Goal: Task Accomplishment & Management: Manage account settings

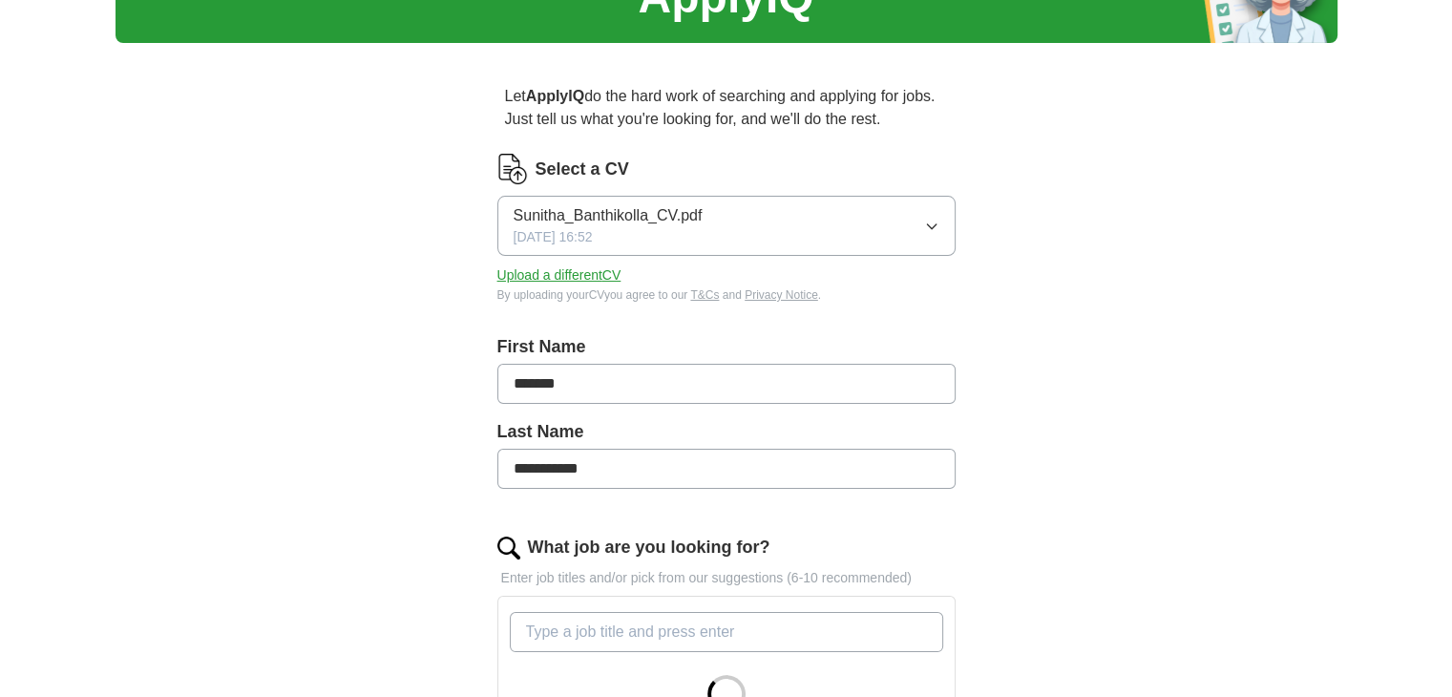
scroll to position [109, 0]
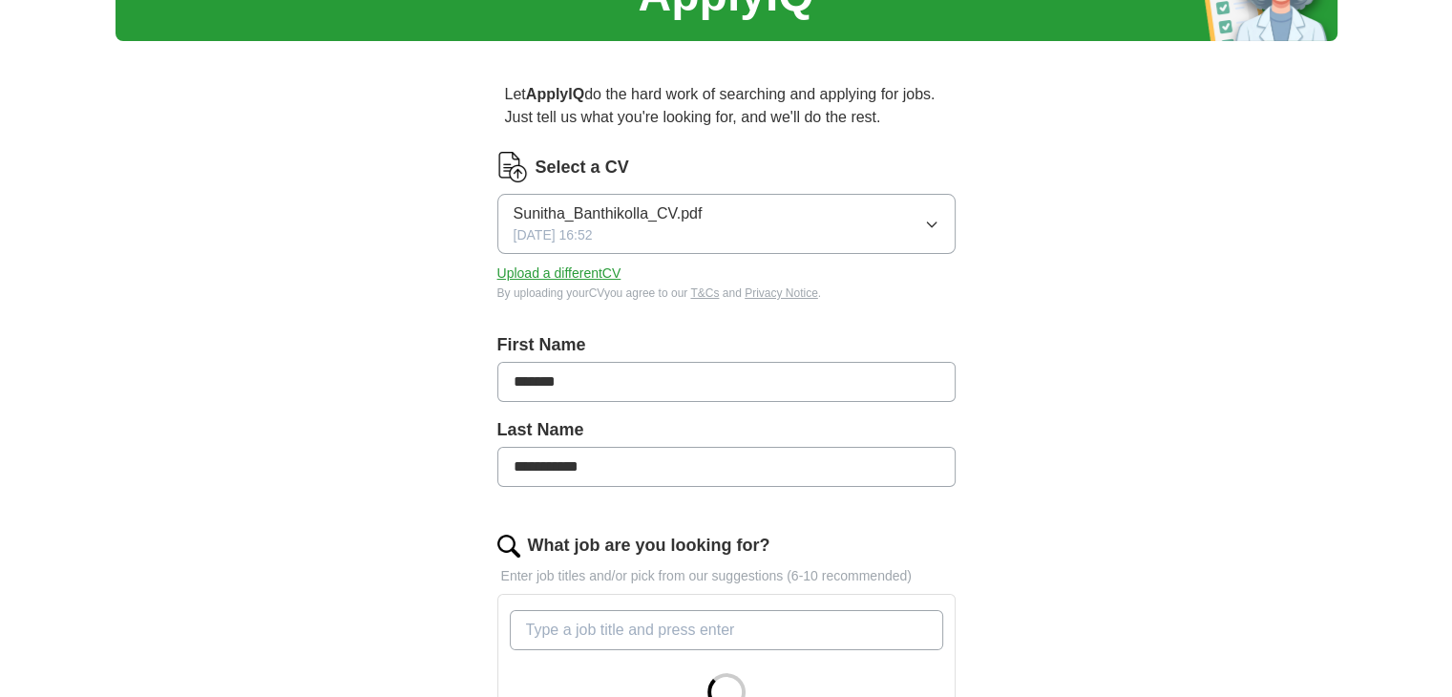
click at [932, 225] on icon "button" at bounding box center [931, 224] width 9 height 5
click at [1042, 317] on div "**********" at bounding box center [727, 627] width 1222 height 1356
click at [605, 276] on button "Upload a different CV" at bounding box center [559, 273] width 124 height 20
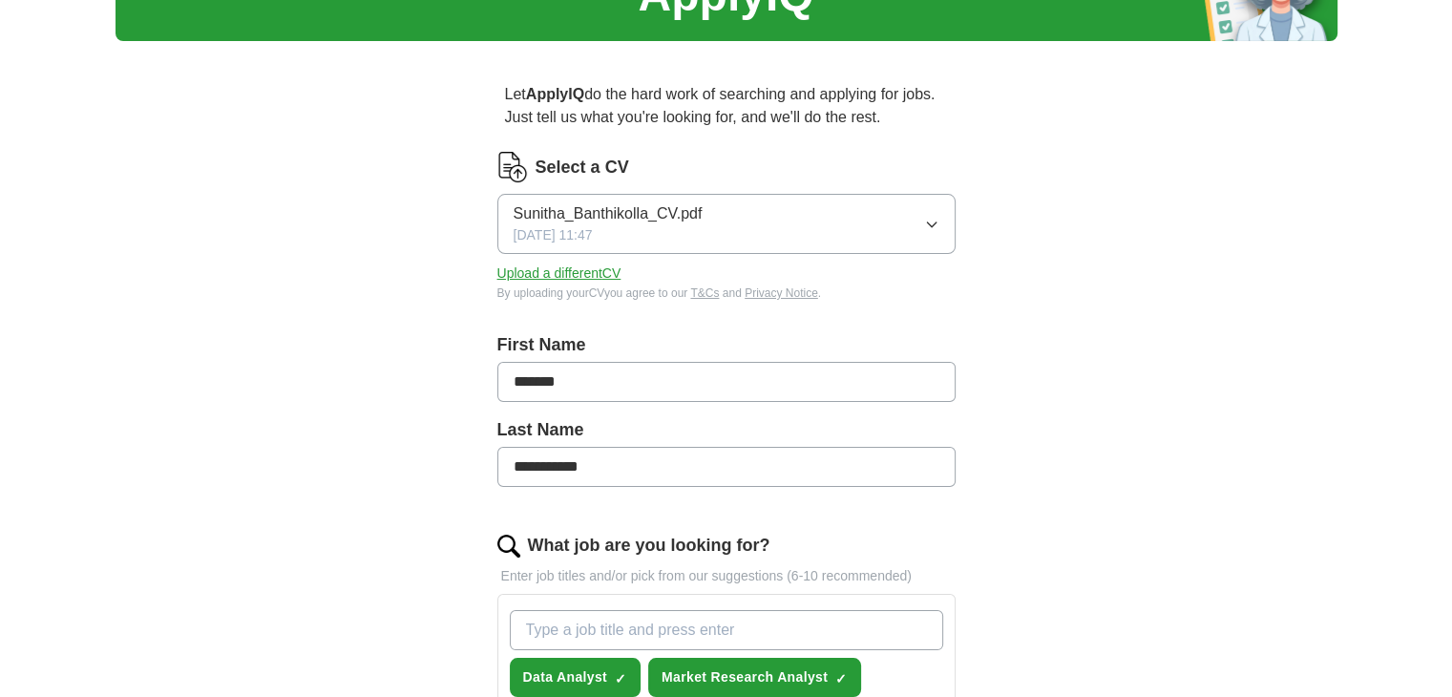
click at [937, 217] on icon "button" at bounding box center [931, 224] width 15 height 15
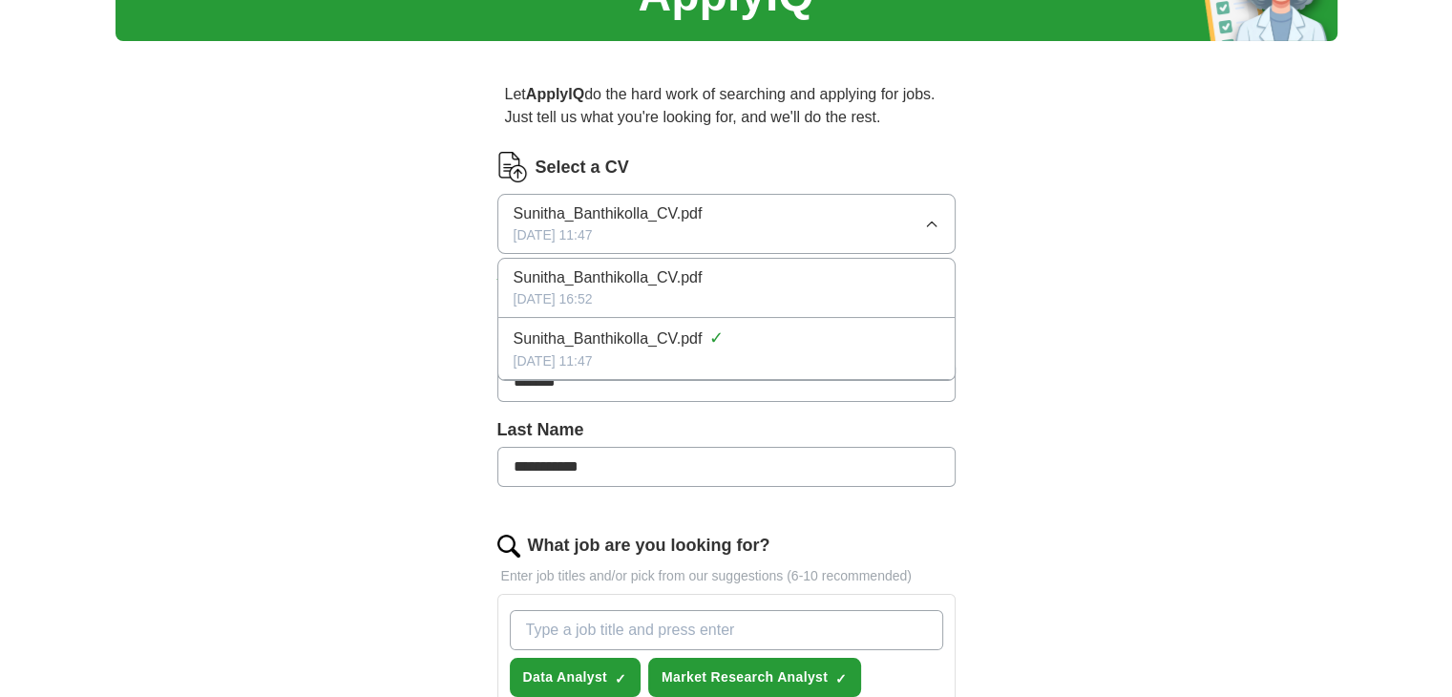
click at [884, 368] on div "[DATE] 11:47" at bounding box center [727, 361] width 426 height 20
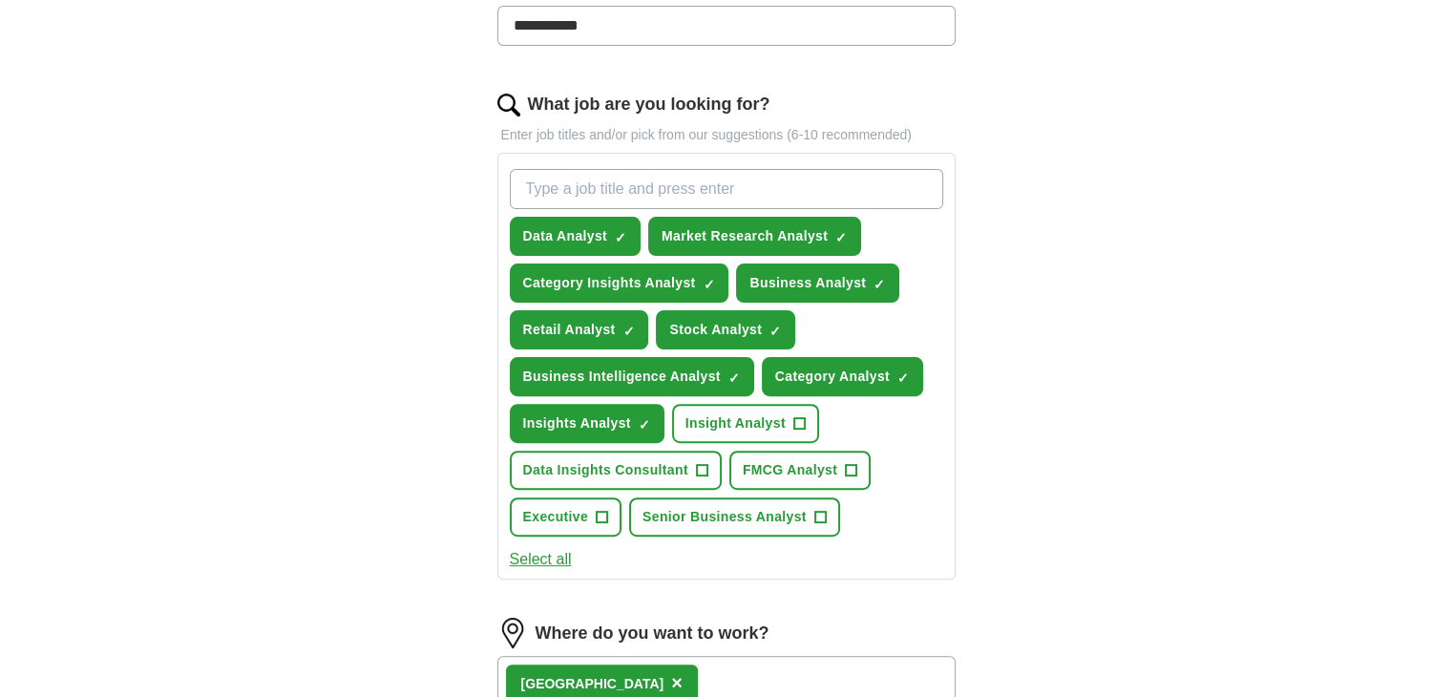
scroll to position [549, 0]
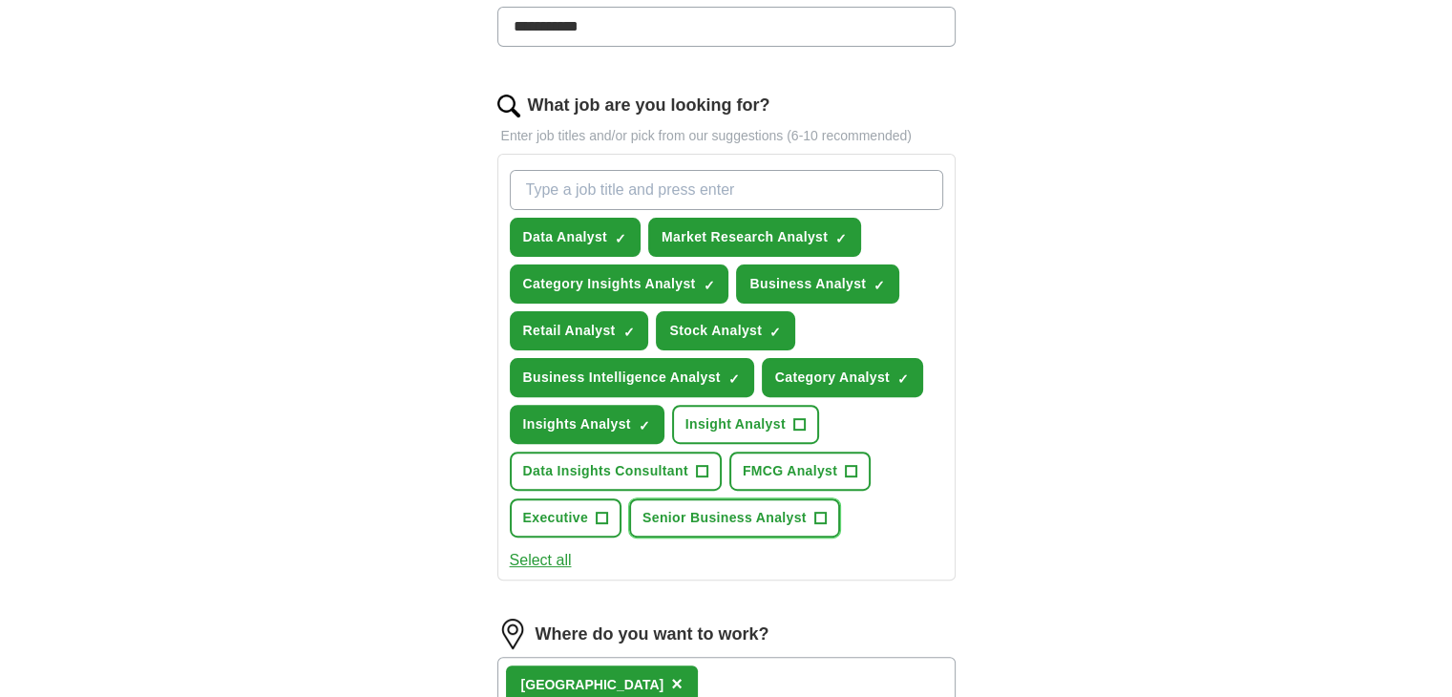
click at [814, 511] on span "+" at bounding box center [819, 518] width 11 height 15
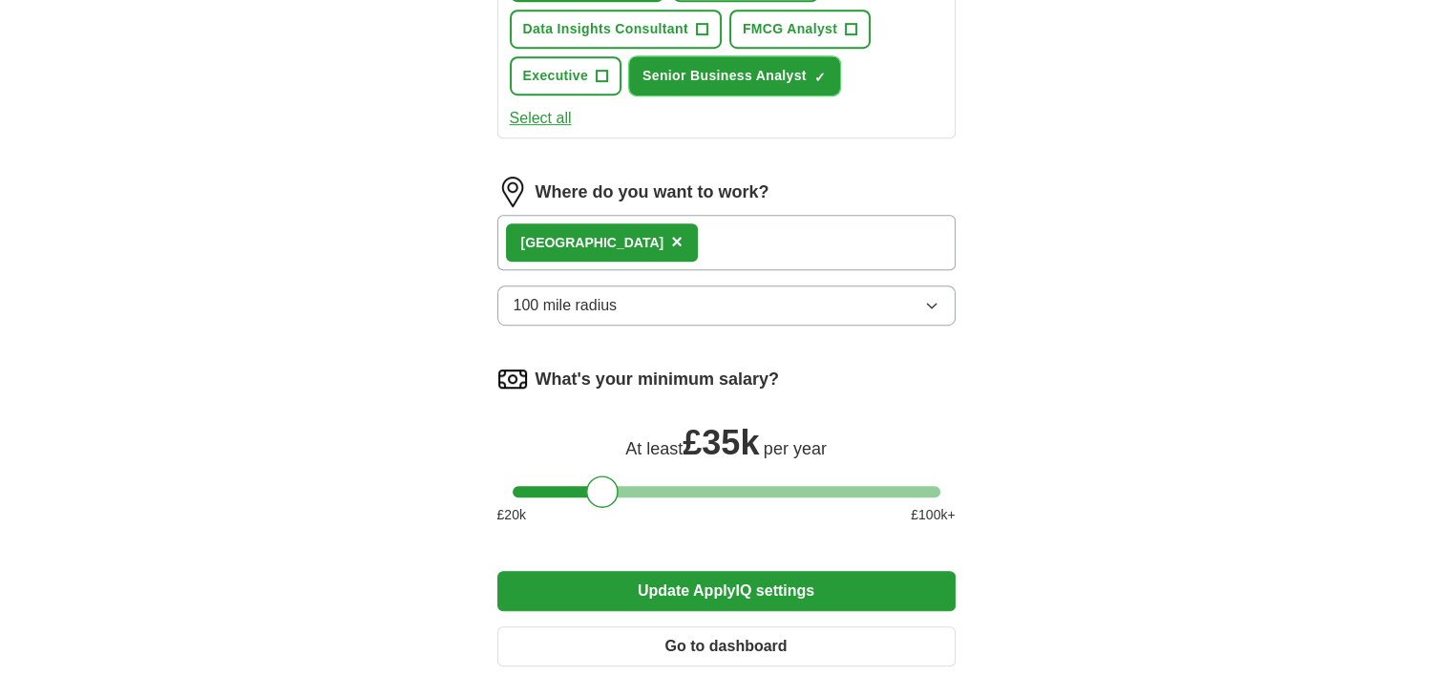
scroll to position [996, 0]
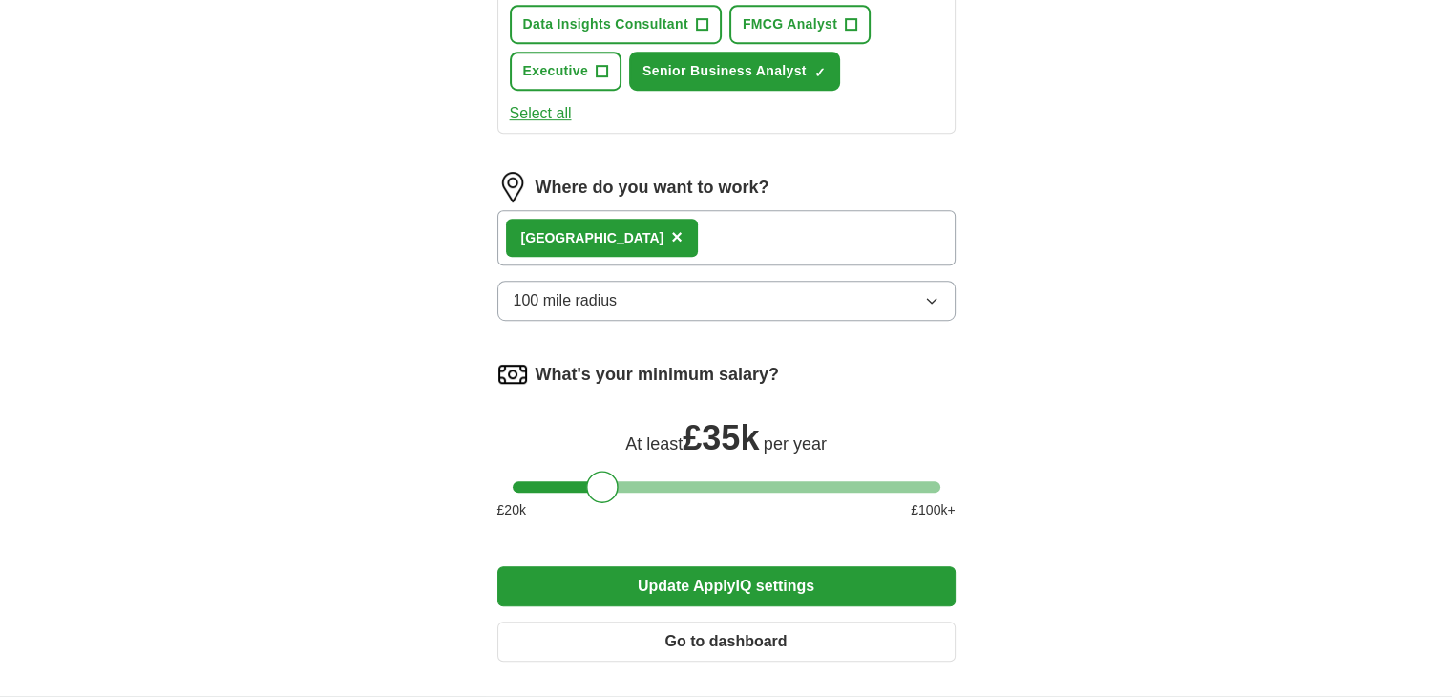
click at [784, 583] on button "Update ApplyIQ settings" at bounding box center [726, 586] width 458 height 40
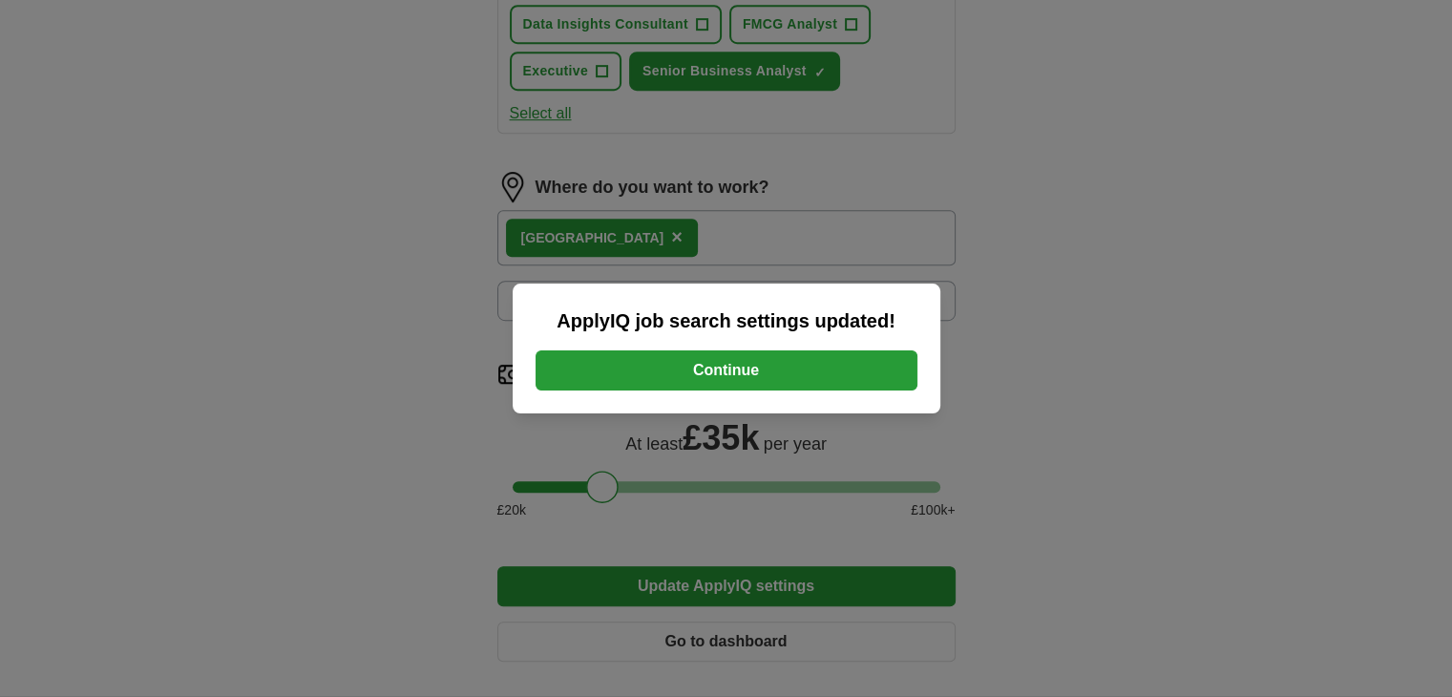
click at [782, 376] on button "Continue" at bounding box center [727, 370] width 382 height 40
